Goal: Task Accomplishment & Management: Use online tool/utility

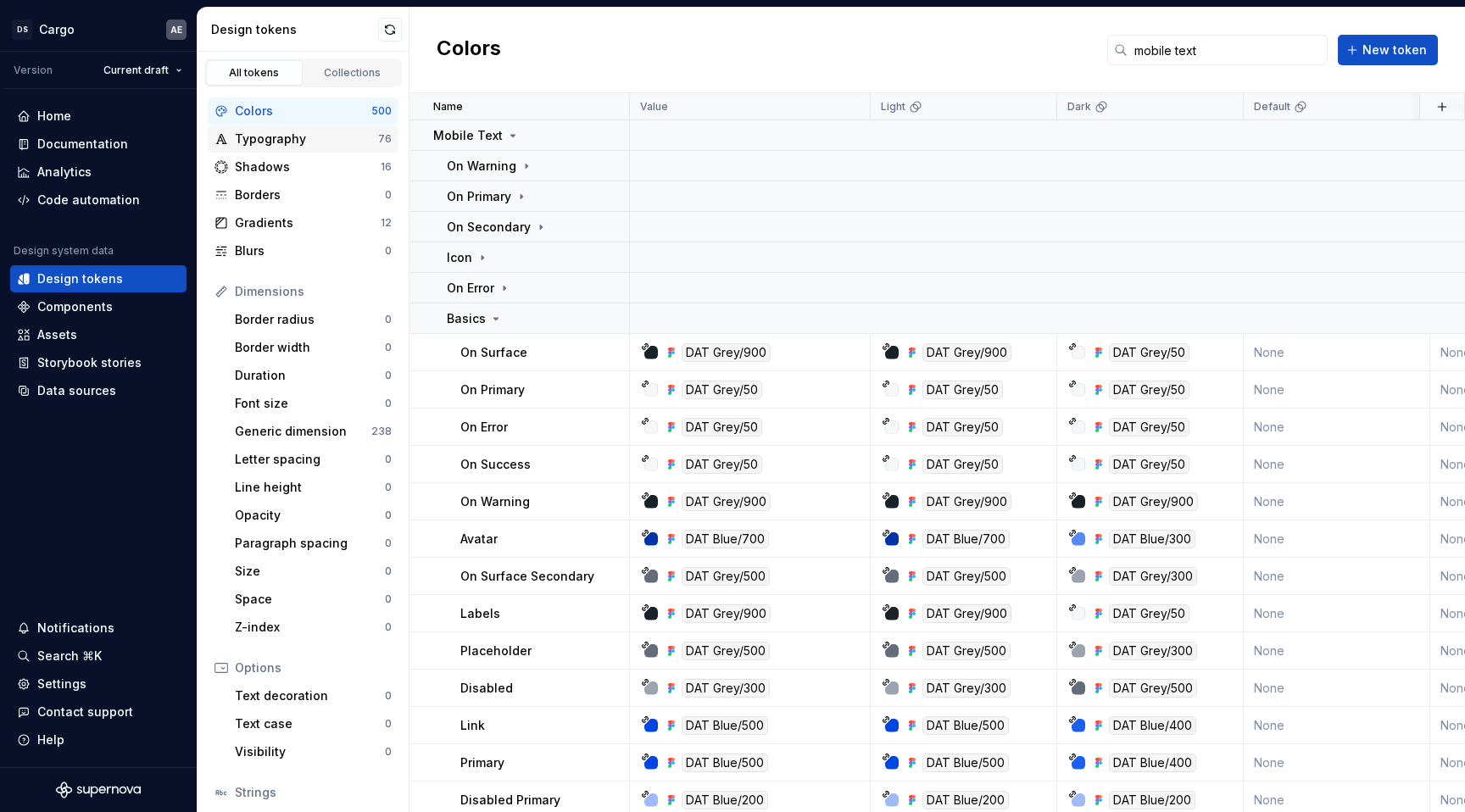
click at [296, 143] on div "Typography" at bounding box center [306, 139] width 144 height 17
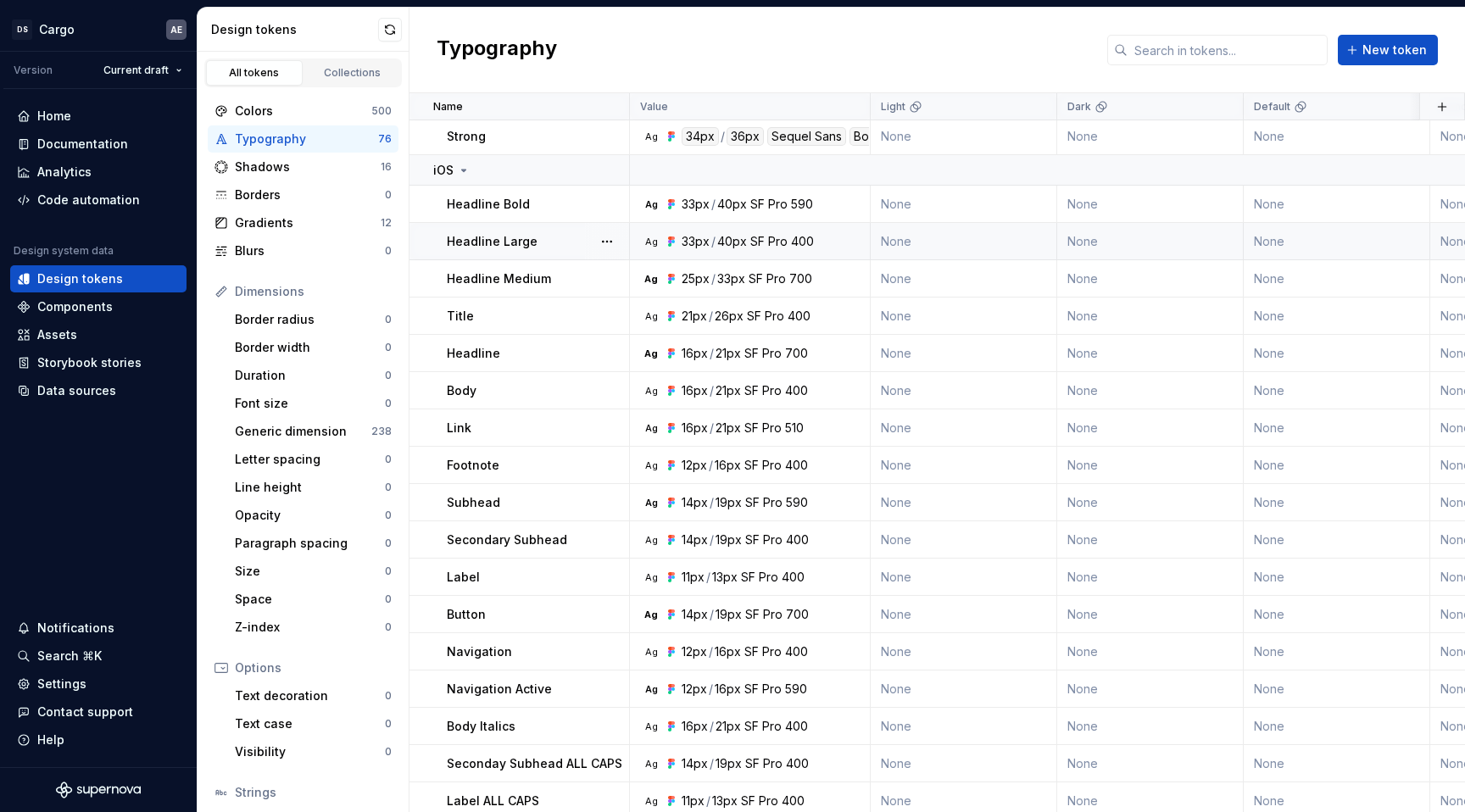
scroll to position [431, 0]
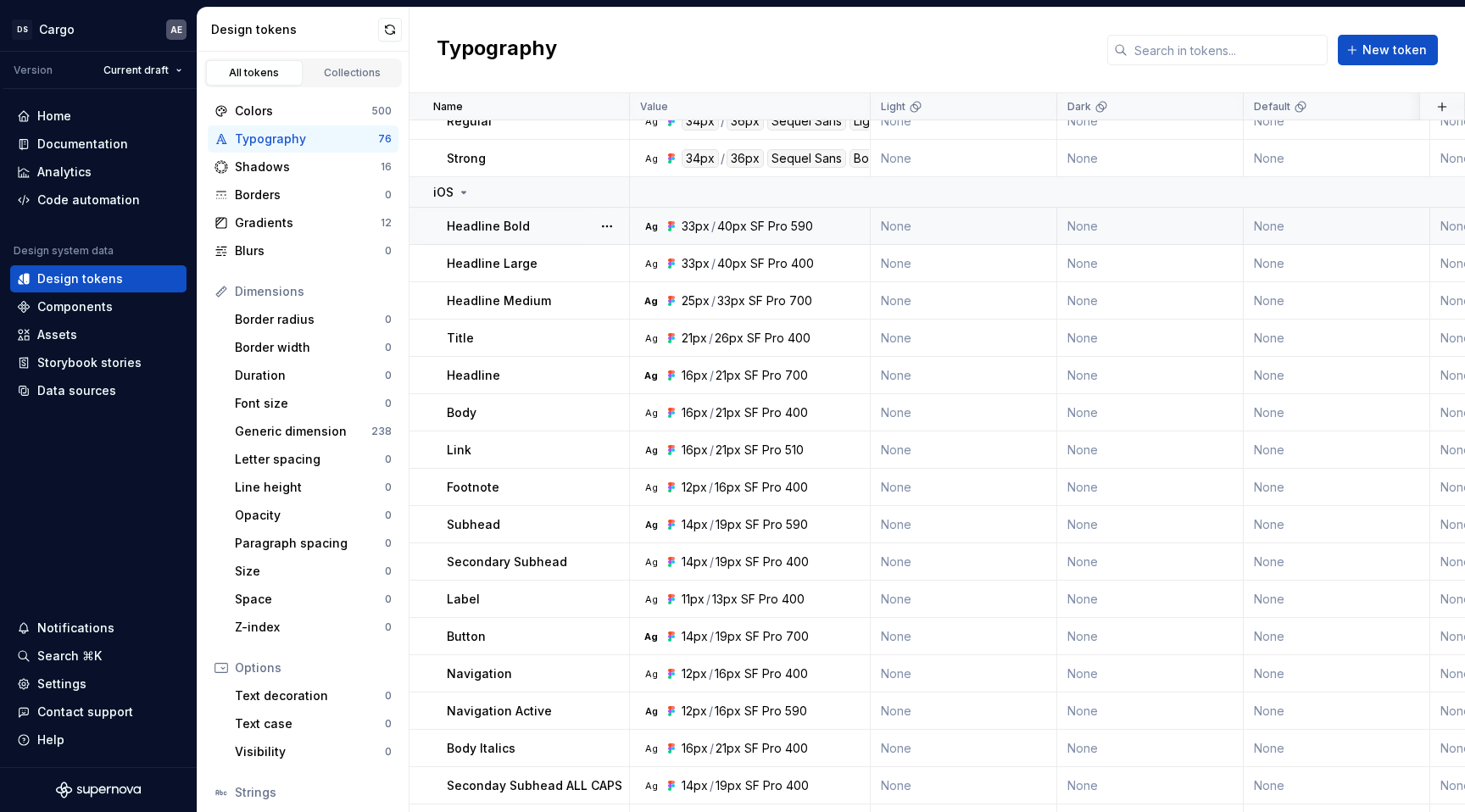
click at [736, 228] on div "40px" at bounding box center [732, 226] width 30 height 17
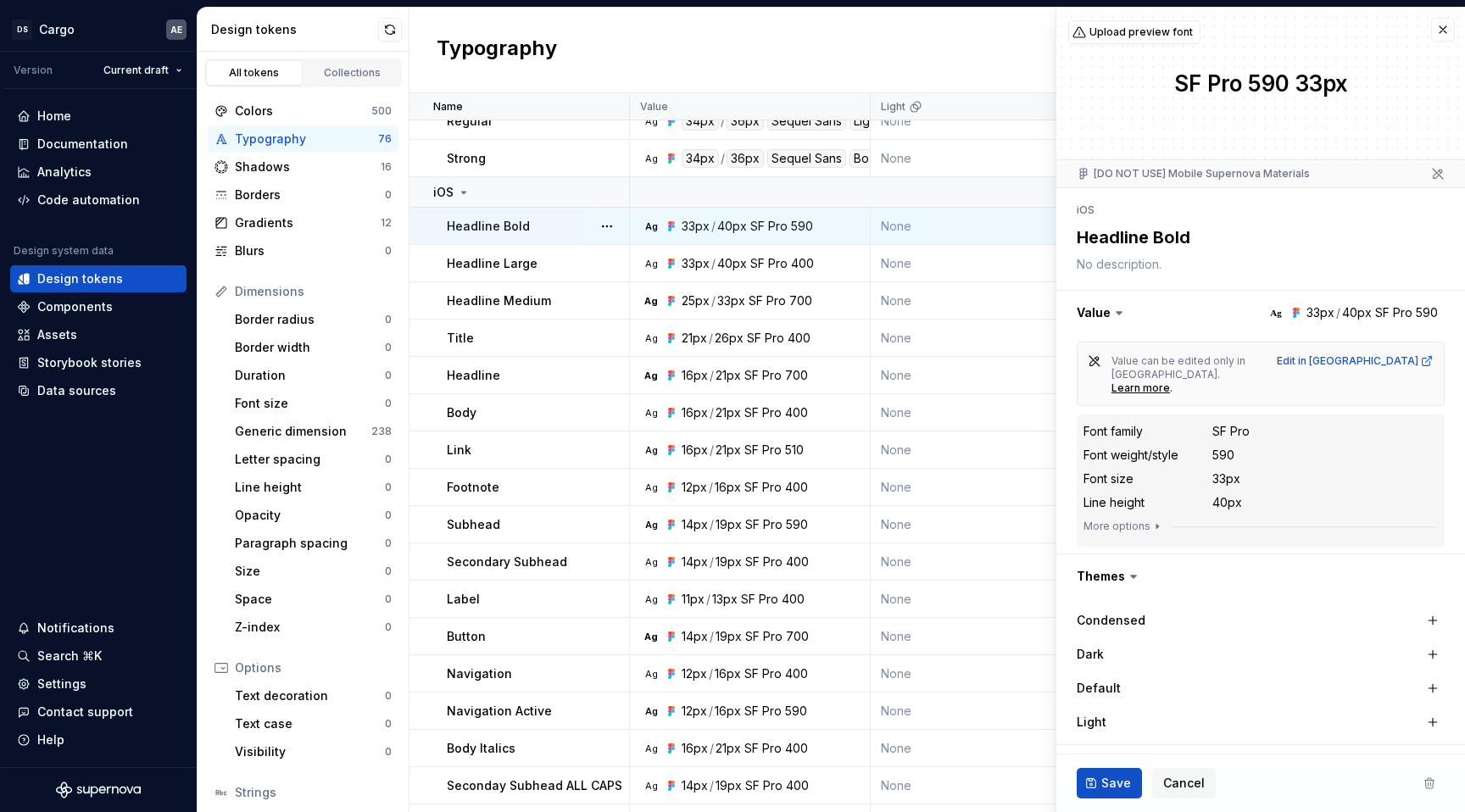
click at [1301, 494] on dd "40px" at bounding box center [1325, 502] width 225 height 17
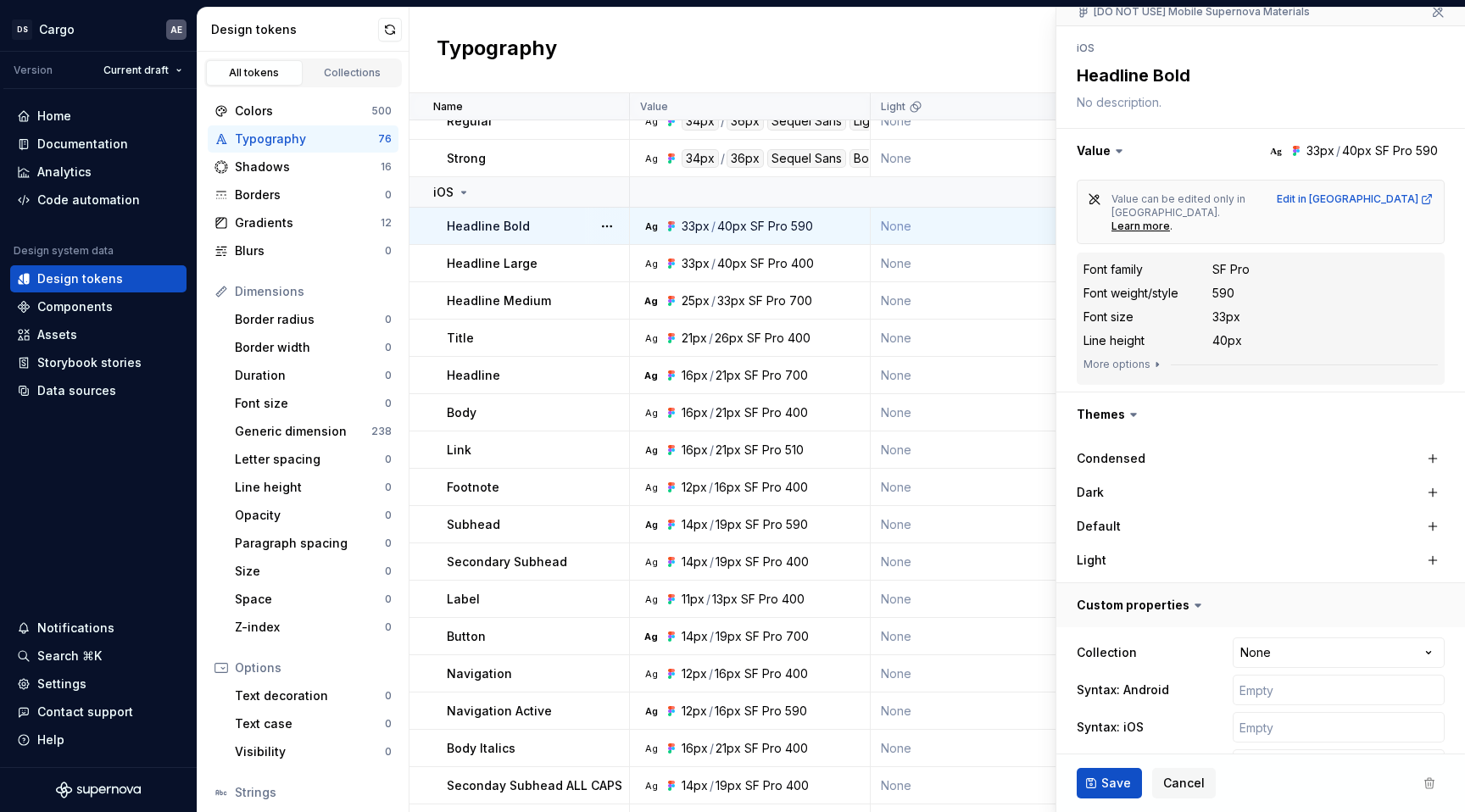
click at [1182, 583] on button "button" at bounding box center [1261, 605] width 409 height 45
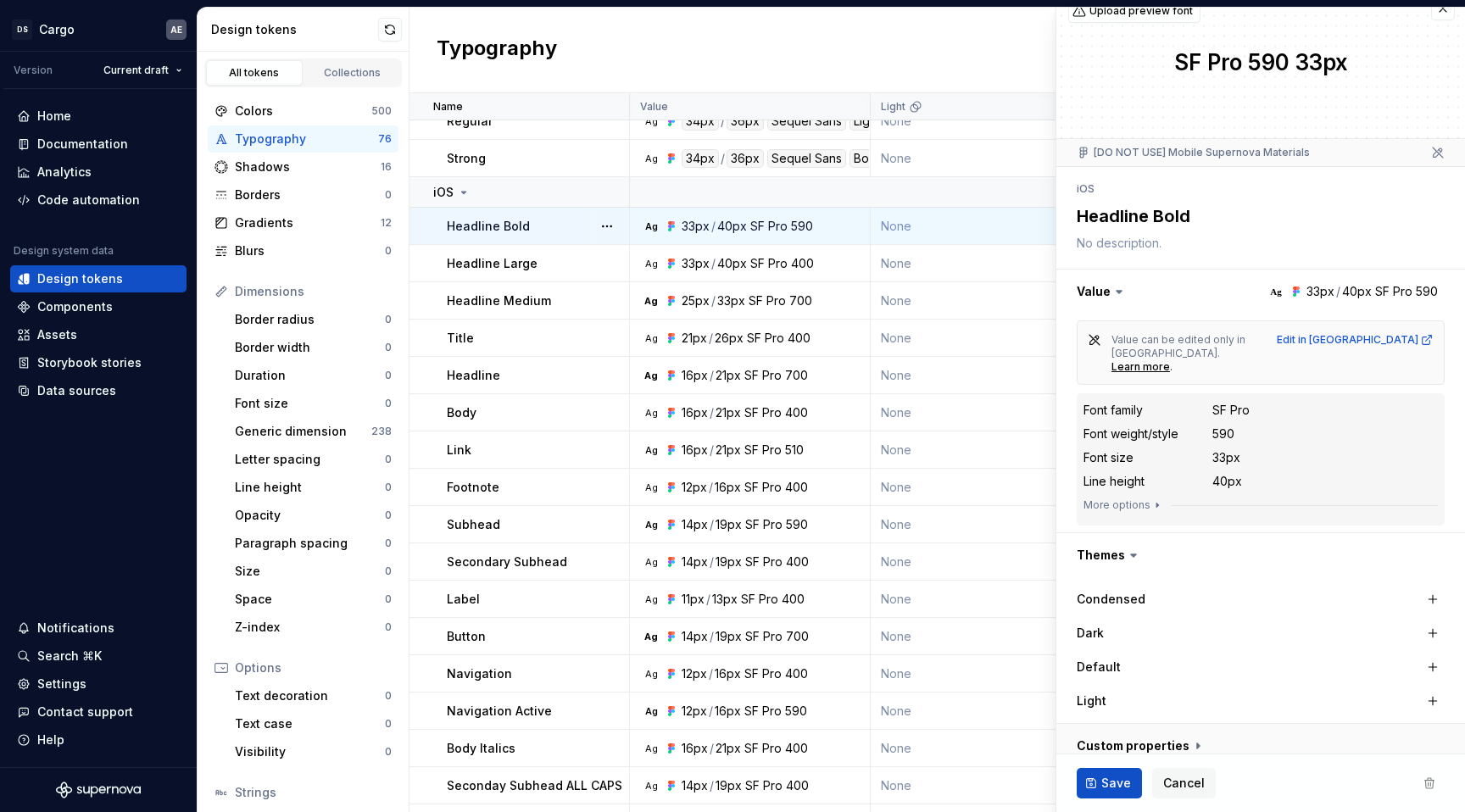
scroll to position [21, 0]
click at [1201, 724] on button "button" at bounding box center [1261, 746] width 409 height 45
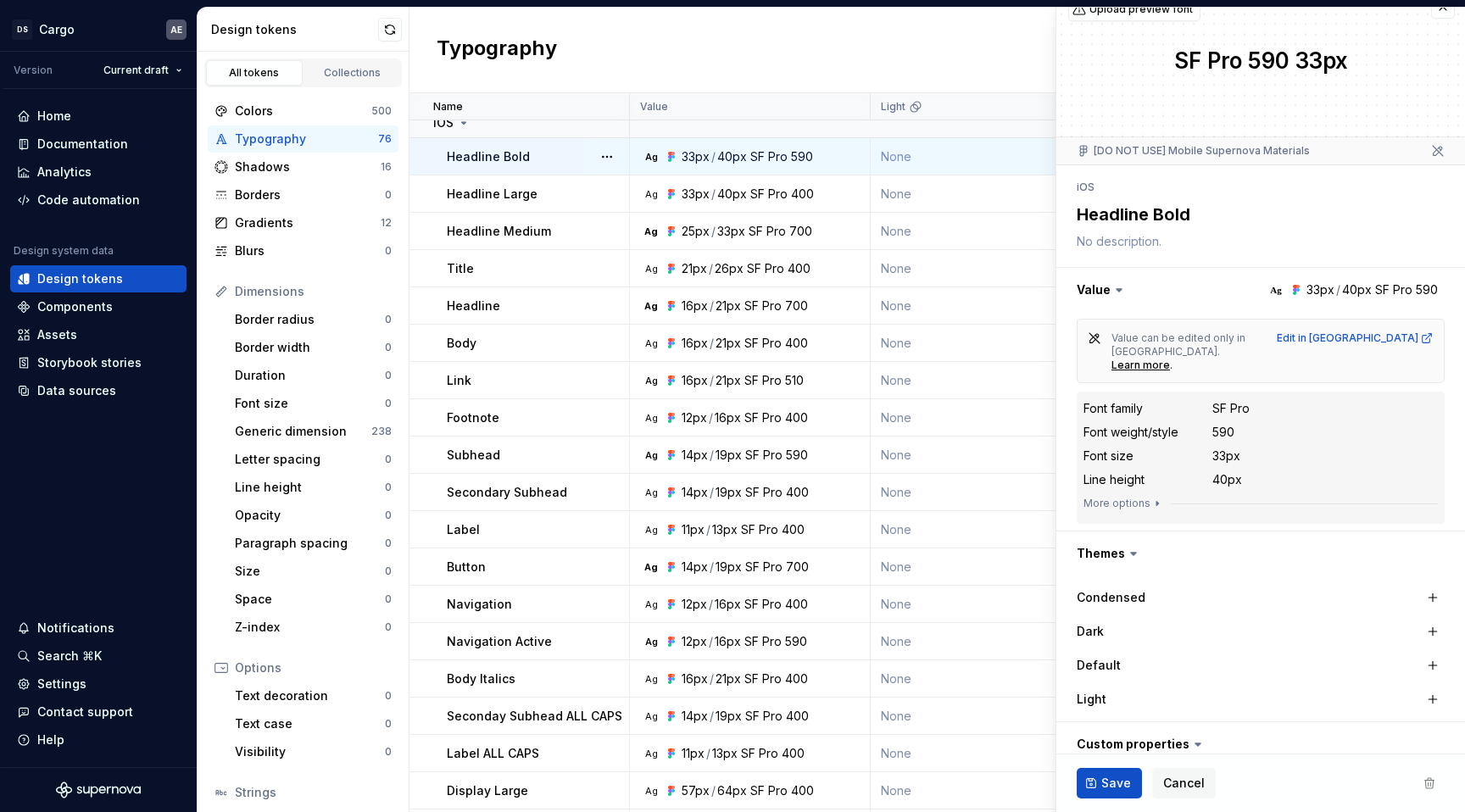
scroll to position [183, 0]
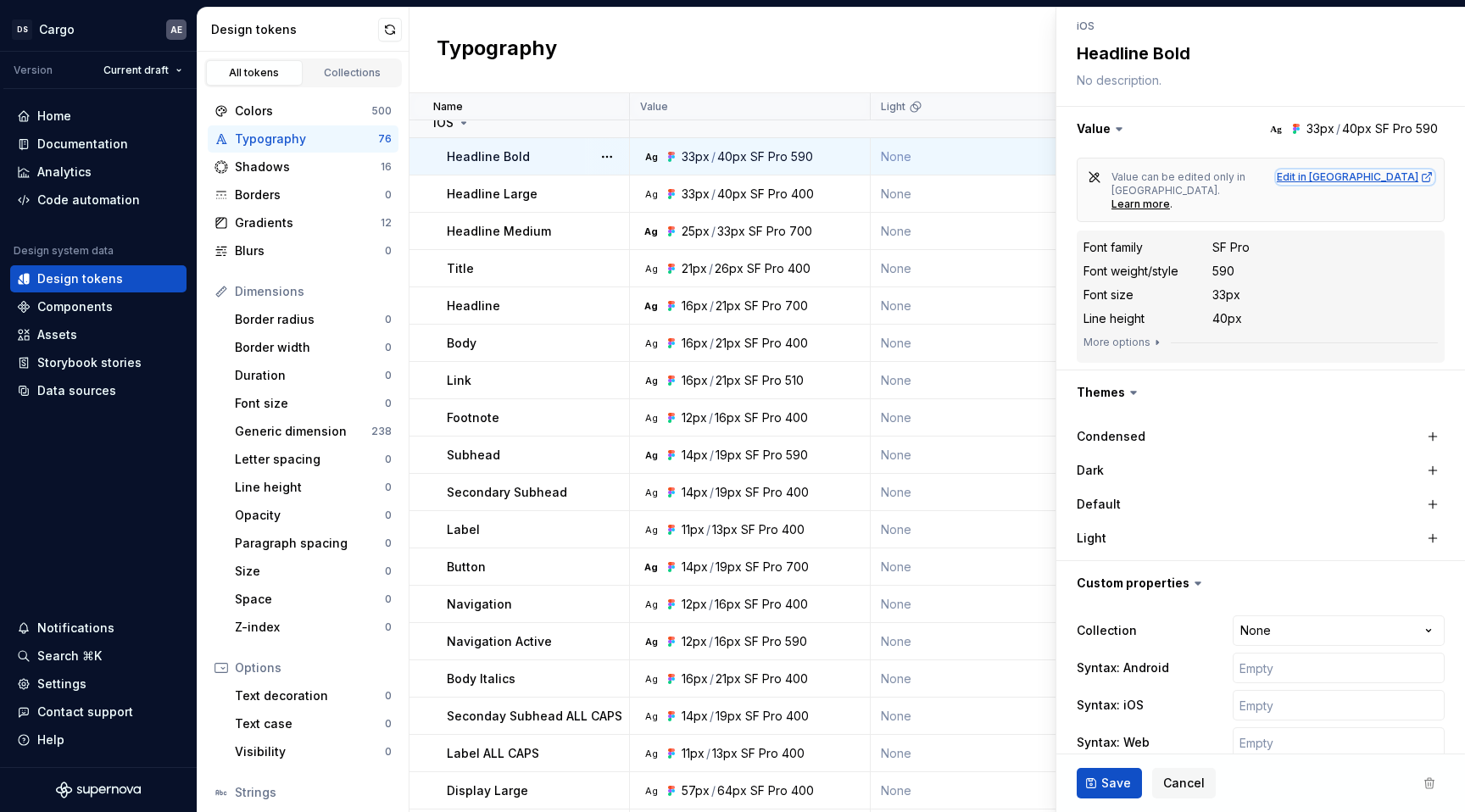
click at [1400, 176] on div "Edit in [GEOGRAPHIC_DATA]" at bounding box center [1355, 176] width 157 height 14
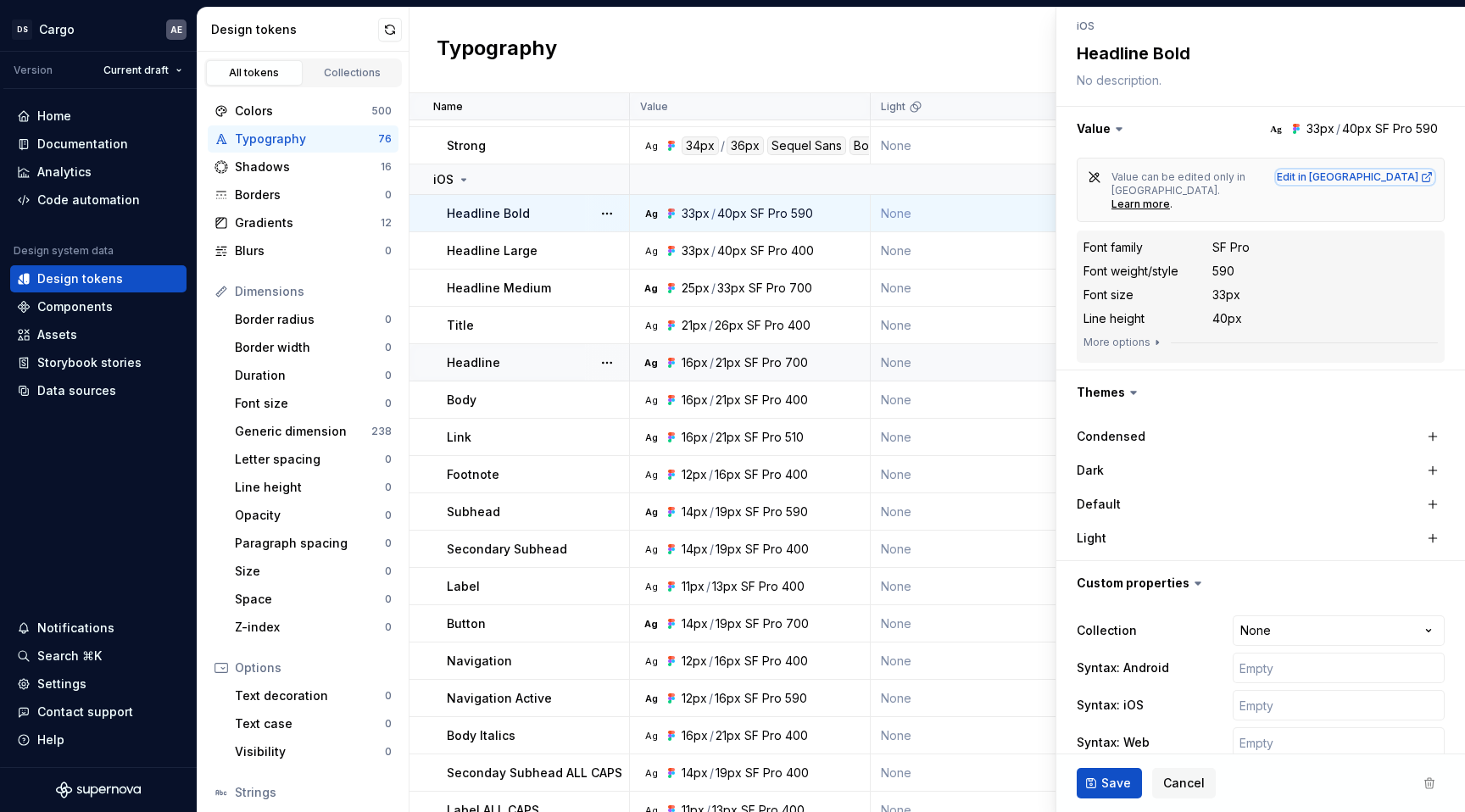
scroll to position [424, 0]
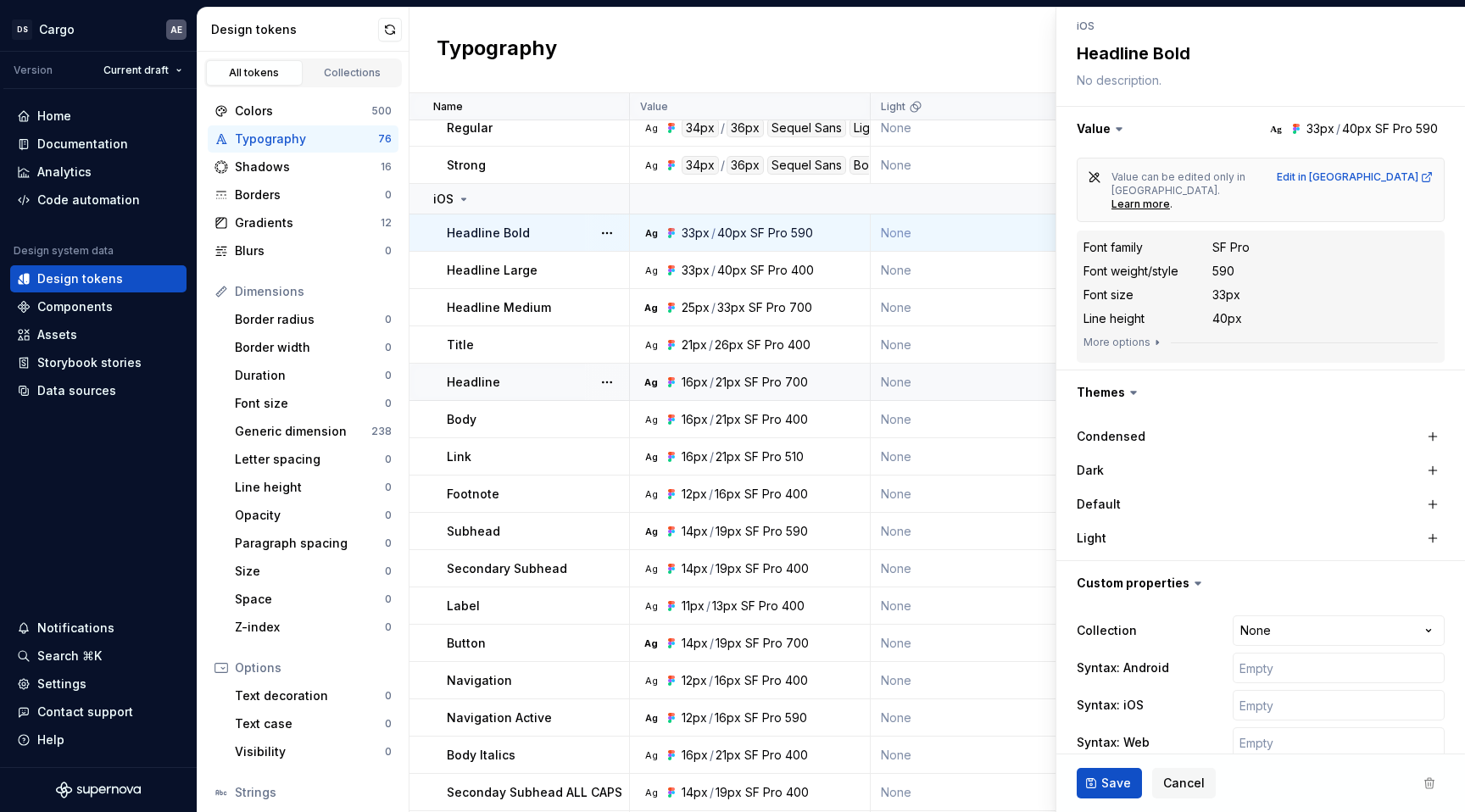
click at [511, 237] on p "Headline Bold" at bounding box center [488, 233] width 83 height 17
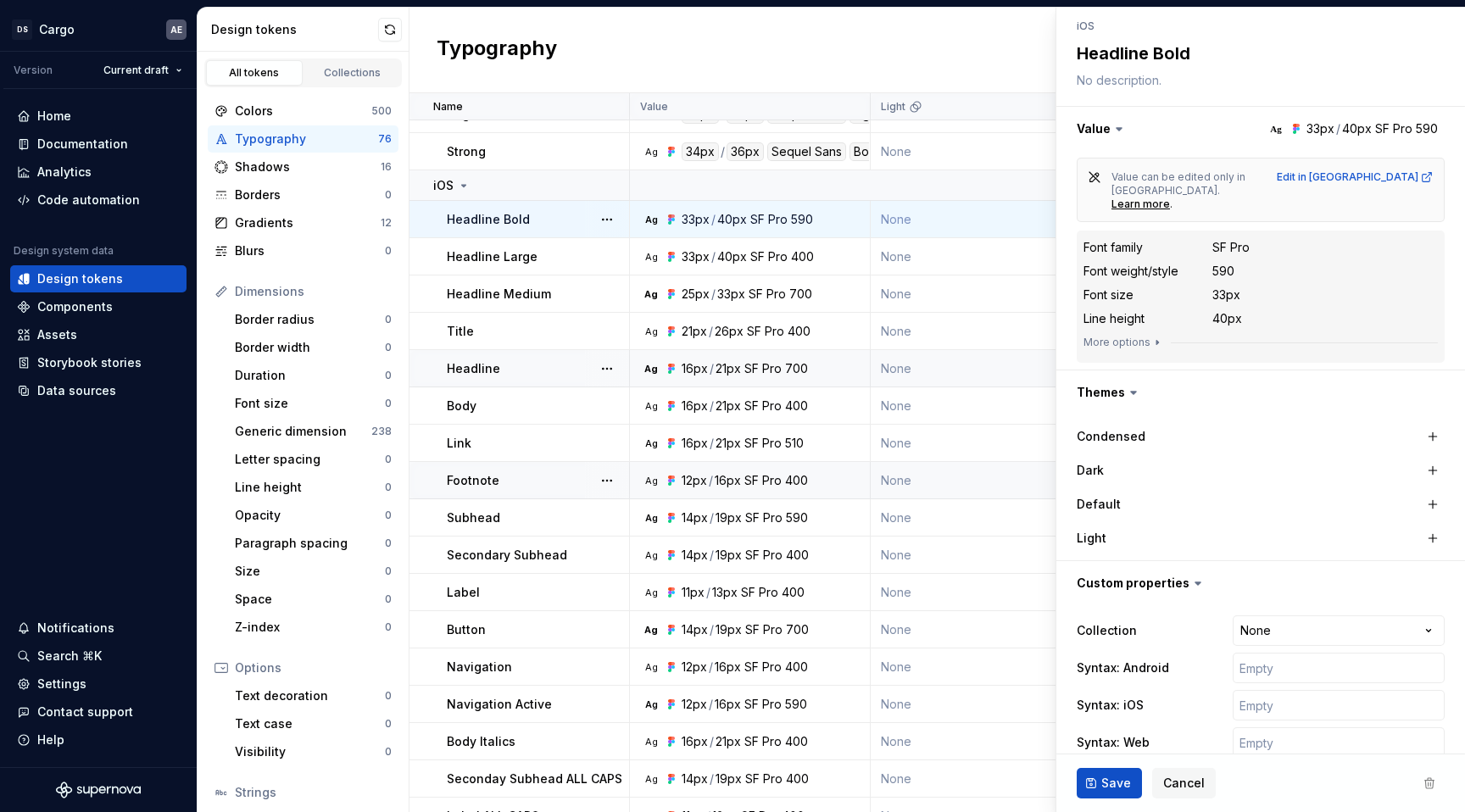
scroll to position [436, 0]
type textarea "*"
